Goal: Task Accomplishment & Management: Complete application form

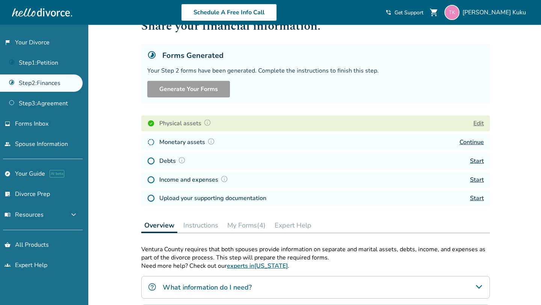
scroll to position [30, 0]
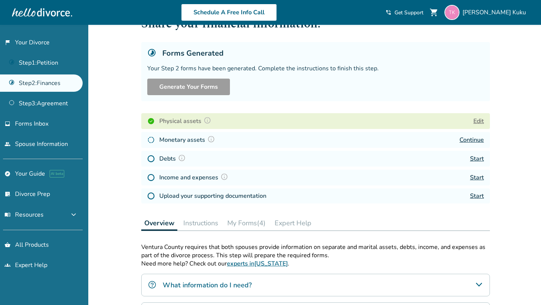
click at [462, 138] on link "Continue" at bounding box center [472, 140] width 24 height 8
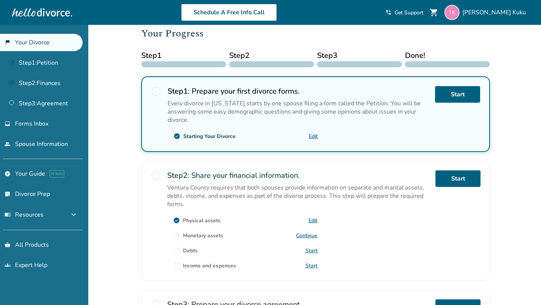
scroll to position [91, 0]
click at [441, 181] on link "Start" at bounding box center [458, 178] width 45 height 17
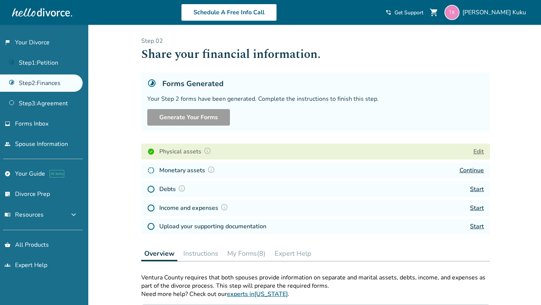
click at [467, 169] on link "Continue" at bounding box center [472, 170] width 24 height 8
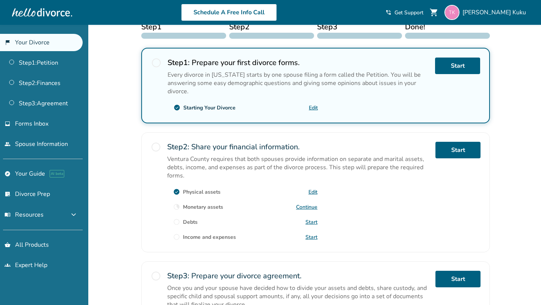
scroll to position [120, 0]
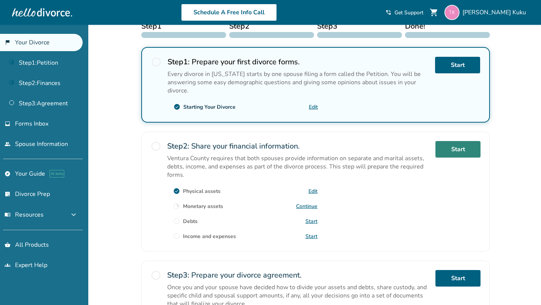
click at [453, 153] on link "Start" at bounding box center [458, 149] width 45 height 17
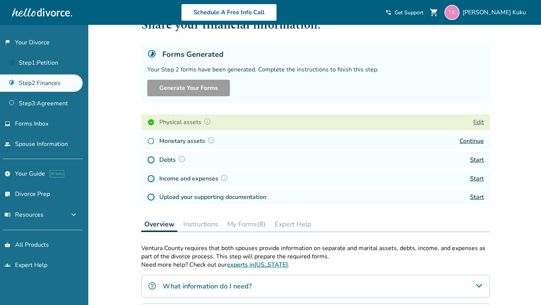
scroll to position [46, 0]
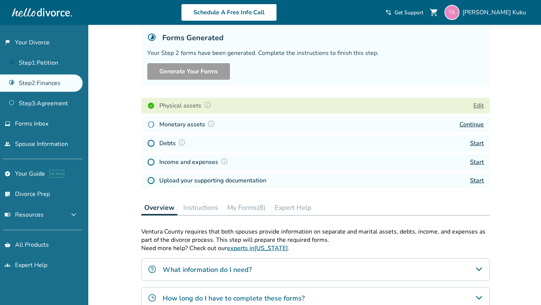
click at [470, 124] on link "Continue" at bounding box center [472, 124] width 24 height 8
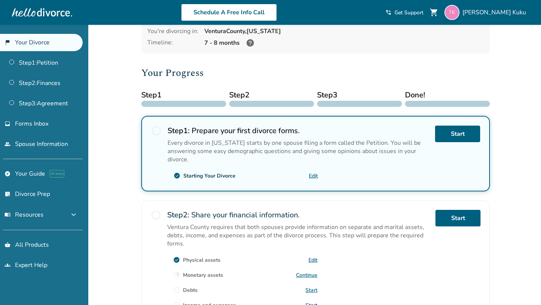
scroll to position [53, 0]
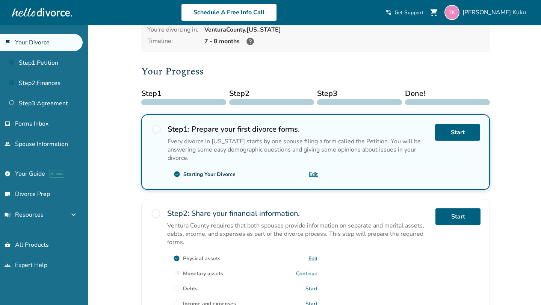
click at [309, 288] on link "Start" at bounding box center [312, 288] width 12 height 7
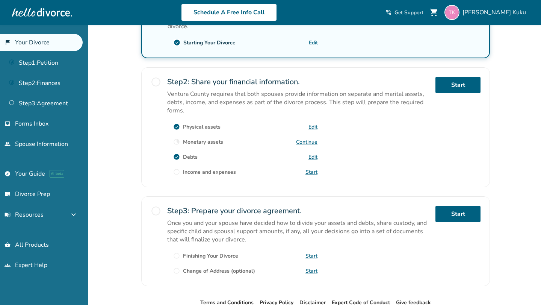
scroll to position [180, 0]
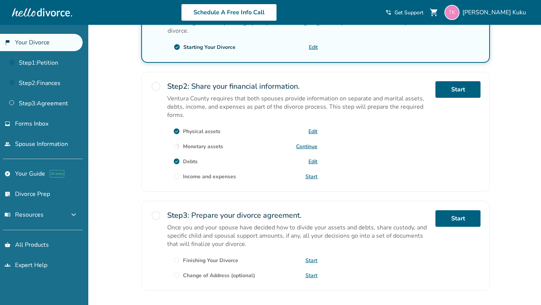
click at [311, 175] on link "Start" at bounding box center [312, 176] width 12 height 7
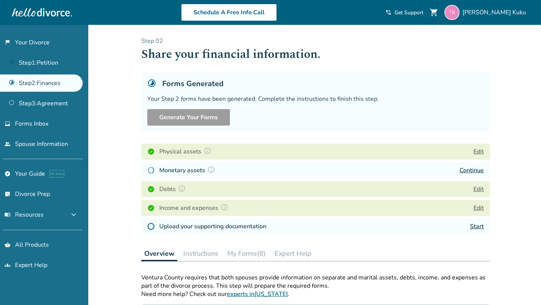
click at [208, 226] on h4 "Upload your supporting documentation" at bounding box center [212, 226] width 107 height 9
click at [473, 226] on link "Start" at bounding box center [477, 226] width 14 height 8
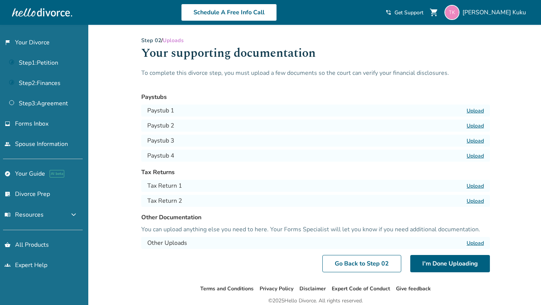
click at [473, 112] on label "Upload" at bounding box center [475, 110] width 17 height 7
click at [0, 0] on input "Upload" at bounding box center [0, 0] width 0 height 0
click at [468, 126] on label "Upload" at bounding box center [475, 125] width 17 height 7
click at [0, 0] on input "Upload" at bounding box center [0, 0] width 0 height 0
click at [469, 142] on label "Upload" at bounding box center [475, 140] width 17 height 7
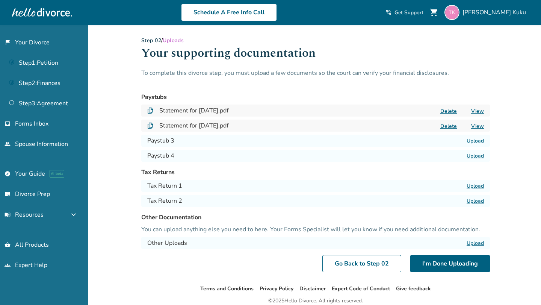
click at [0, 0] on input "Upload" at bounding box center [0, 0] width 0 height 0
click at [471, 157] on label "Upload" at bounding box center [475, 155] width 17 height 7
click at [0, 0] on input "Upload" at bounding box center [0, 0] width 0 height 0
click at [388, 234] on div "Other Documentation You can upload anything else you need to here. Your Forms S…" at bounding box center [315, 231] width 349 height 36
click at [473, 185] on label "Upload" at bounding box center [475, 185] width 17 height 7
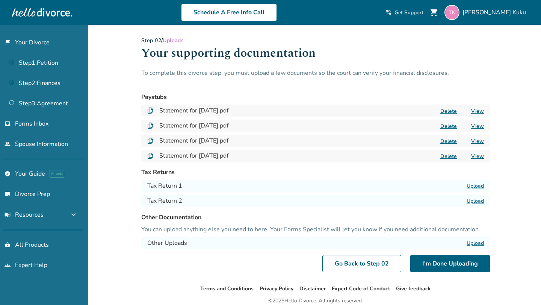
click at [0, 0] on input "Upload" at bounding box center [0, 0] width 0 height 0
click at [471, 184] on label "Upload" at bounding box center [475, 185] width 17 height 7
click at [0, 0] on input "Upload" at bounding box center [0, 0] width 0 height 0
click at [477, 202] on label "Upload" at bounding box center [475, 200] width 17 height 7
click at [0, 0] on input "Upload" at bounding box center [0, 0] width 0 height 0
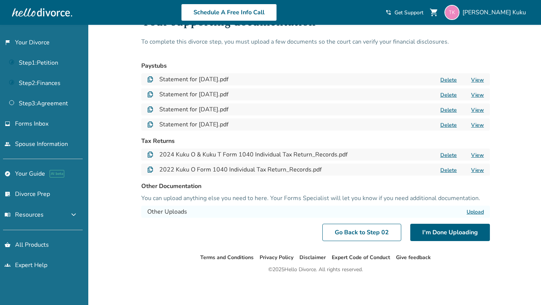
scroll to position [32, 0]
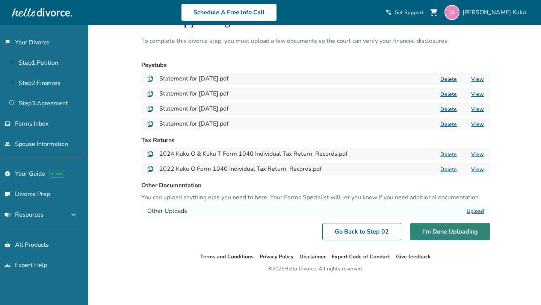
click at [427, 235] on button "I'm Done Uploading" at bounding box center [451, 231] width 80 height 17
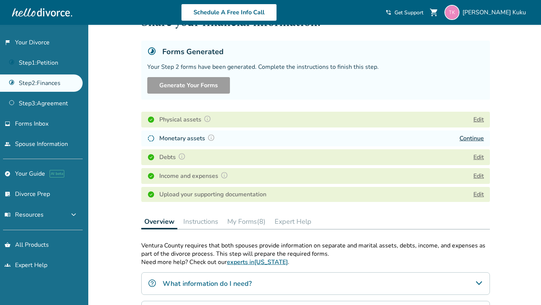
click at [427, 235] on div "Step 0 2 Share your financial information. Forms Generated Your Step 2 forms ha…" at bounding box center [315, 210] width 349 height 410
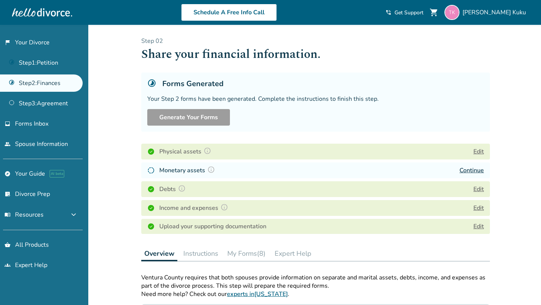
click at [464, 170] on link "Continue" at bounding box center [472, 170] width 24 height 8
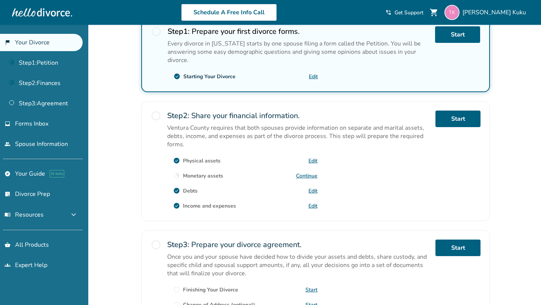
scroll to position [158, 0]
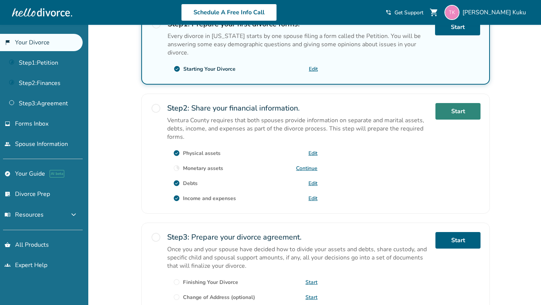
click at [448, 109] on link "Start" at bounding box center [458, 111] width 45 height 17
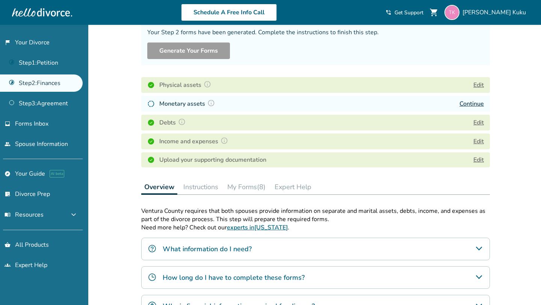
scroll to position [71, 0]
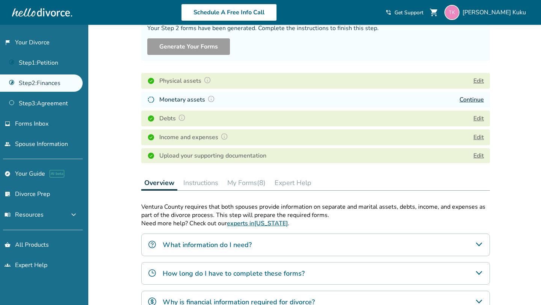
click at [197, 181] on button "Instructions" at bounding box center [200, 182] width 41 height 15
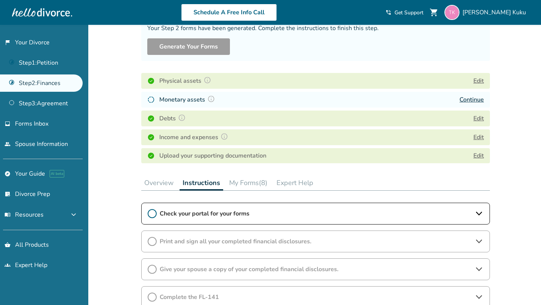
click at [240, 184] on button "My Forms (8)" at bounding box center [248, 182] width 44 height 15
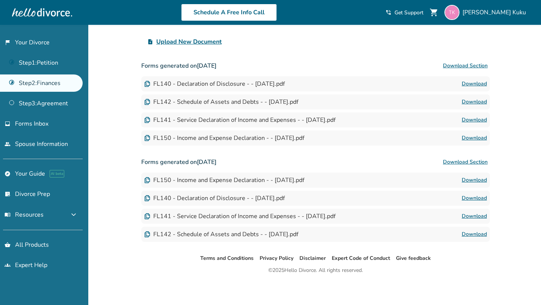
scroll to position [286, 0]
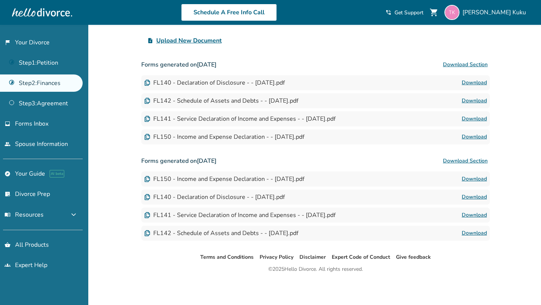
click at [452, 64] on button "Download Section" at bounding box center [465, 64] width 49 height 15
click at [457, 160] on button "Download Section" at bounding box center [465, 160] width 49 height 15
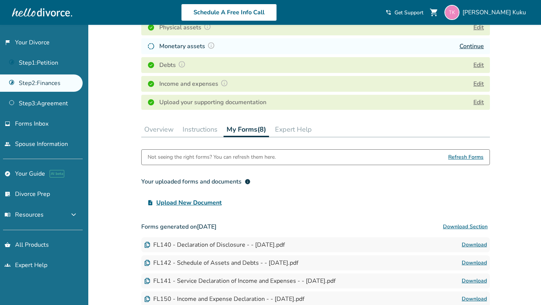
scroll to position [0, 0]
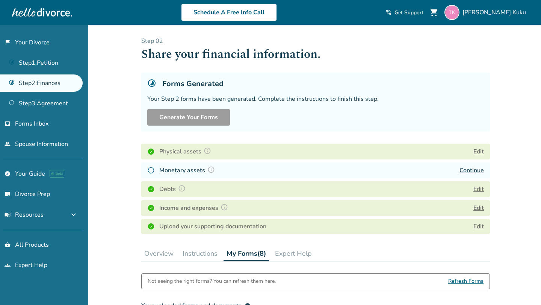
click at [291, 252] on button "Expert Help" at bounding box center [293, 253] width 43 height 15
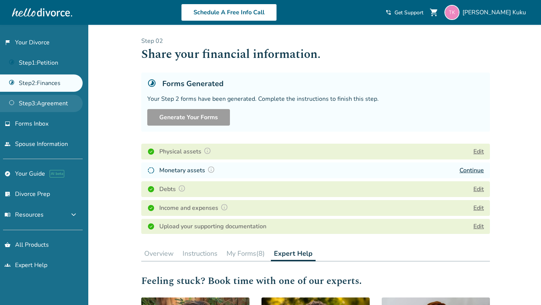
click at [60, 104] on link "Step 3 : Agreement" at bounding box center [41, 103] width 83 height 17
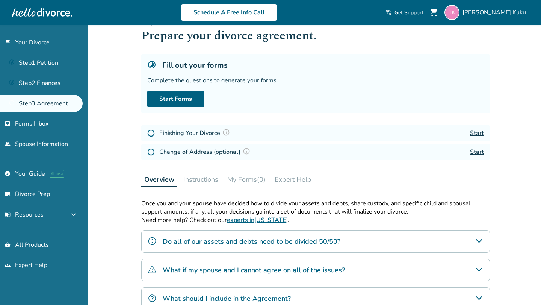
scroll to position [21, 0]
